Goal: Information Seeking & Learning: Learn about a topic

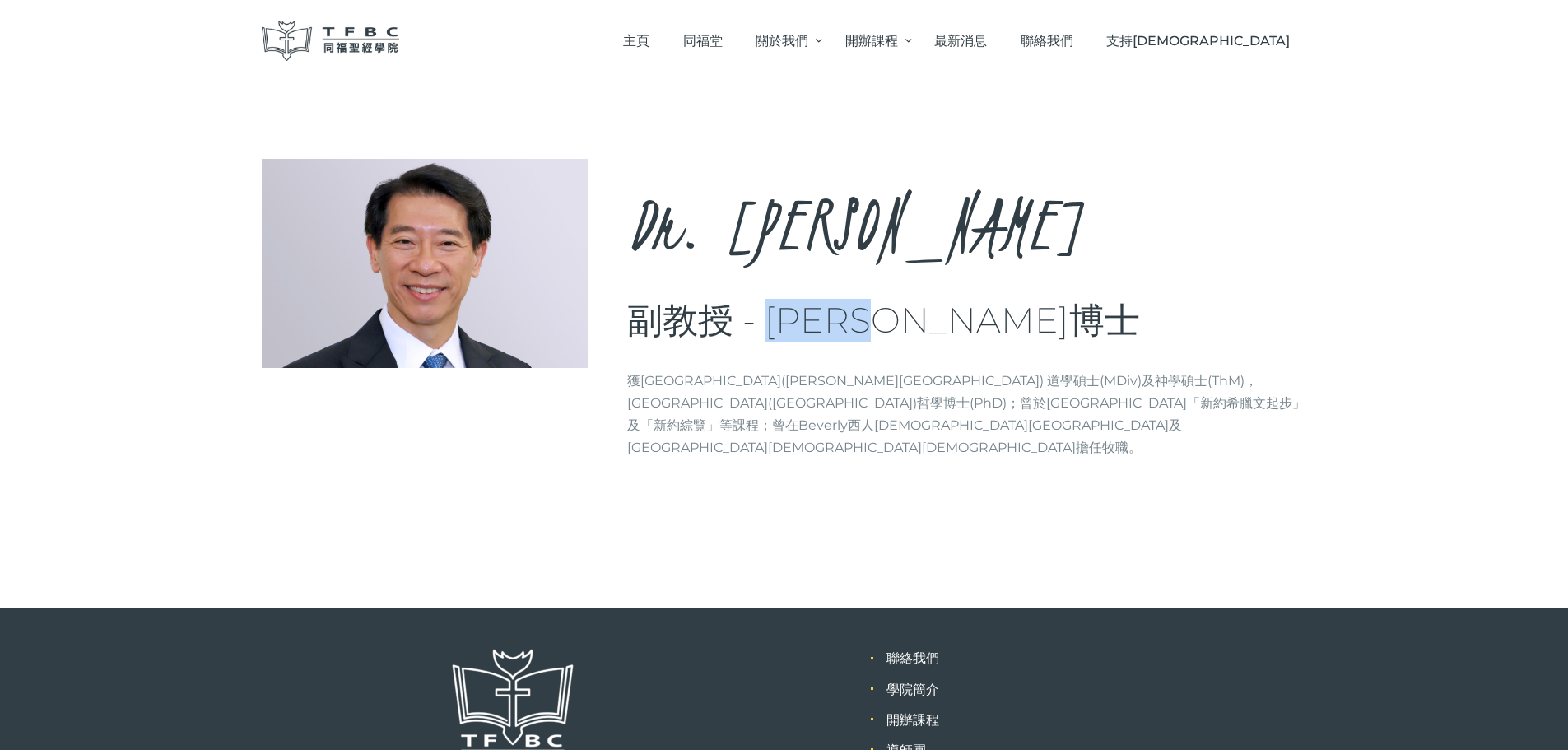
drag, startPoint x: 937, startPoint y: 322, endPoint x: 765, endPoint y: 306, distance: 172.7
click at [765, 306] on h3 "副教授 - [PERSON_NAME]博士" at bounding box center [967, 321] width 680 height 44
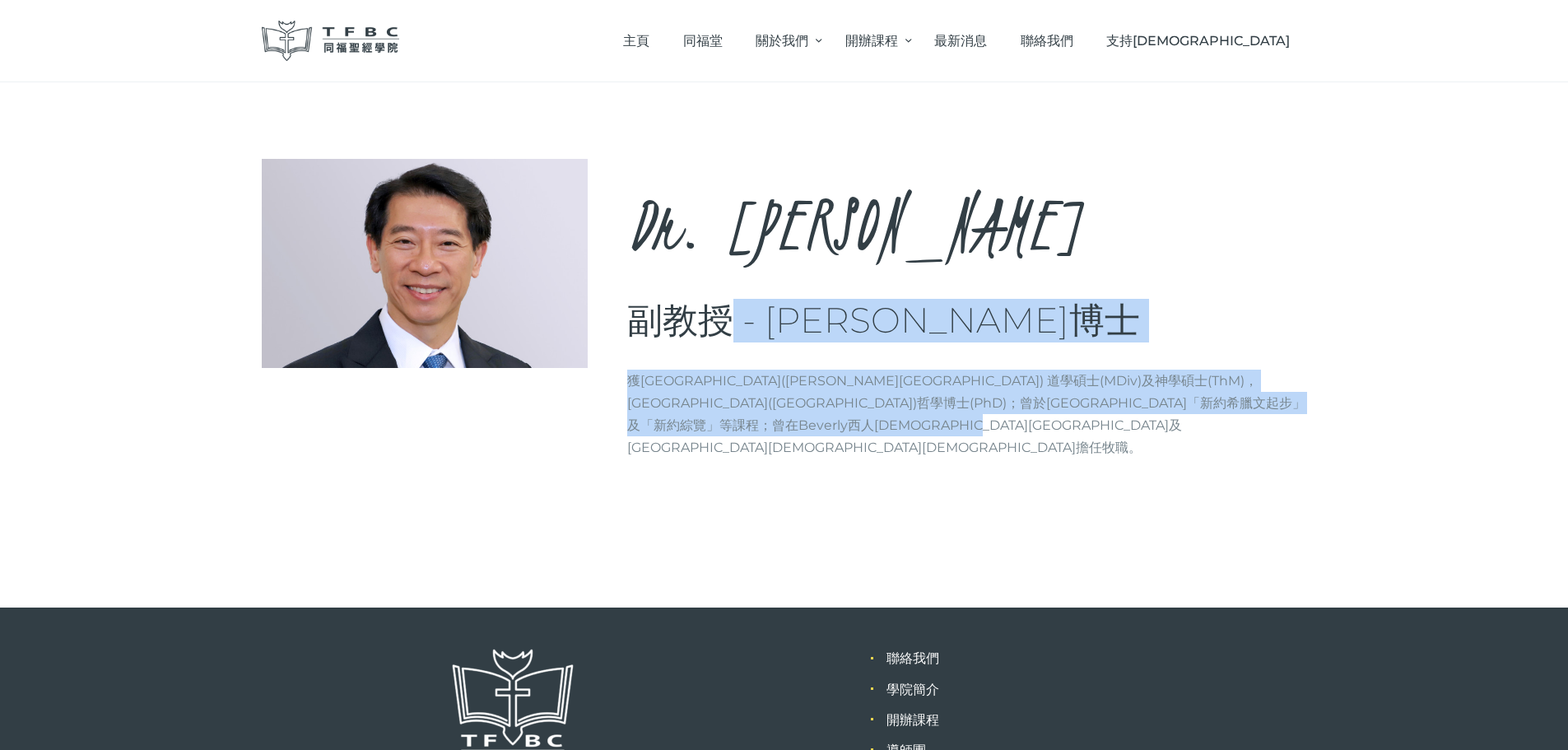
drag, startPoint x: 722, startPoint y: 328, endPoint x: 1107, endPoint y: 428, distance: 397.8
click at [1100, 426] on div "Dr. [PERSON_NAME], [PERSON_NAME] 副教授 - [PERSON_NAME]博士 Brief info 獲[GEOGRAPHIC_…" at bounding box center [967, 316] width 680 height 313
click at [1108, 429] on p "獲[GEOGRAPHIC_DATA]([PERSON_NAME][GEOGRAPHIC_DATA]) 道學碩士(MDiv)及神學碩士(ThM)，[GEOGRA…" at bounding box center [967, 415] width 680 height 90
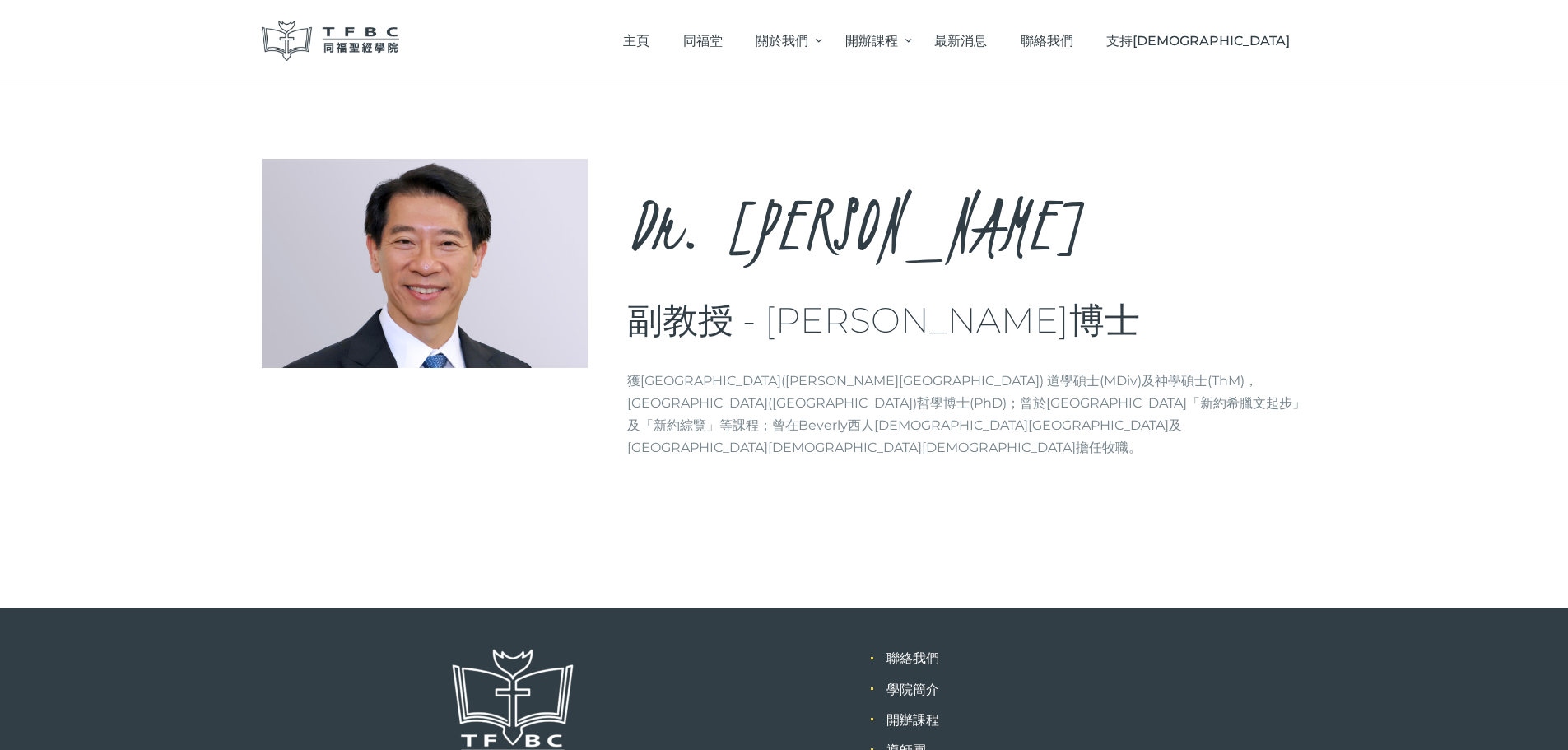
click at [324, 40] on img at bounding box center [330, 40] width 138 height 40
